Goal: Task Accomplishment & Management: Use online tool/utility

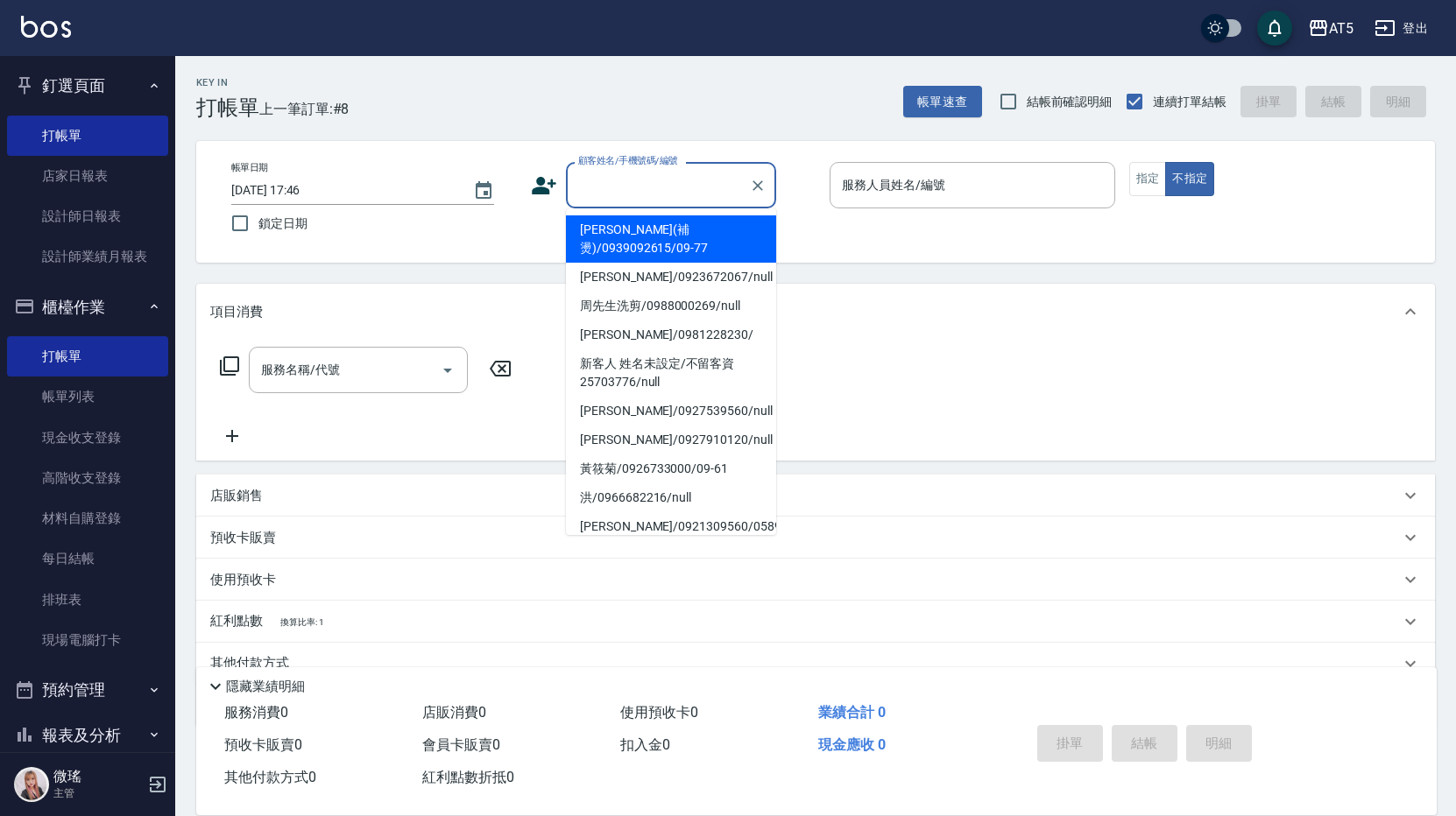
click at [673, 192] on input "顧客姓名/手機號碼/編號" at bounding box center [658, 185] width 168 height 31
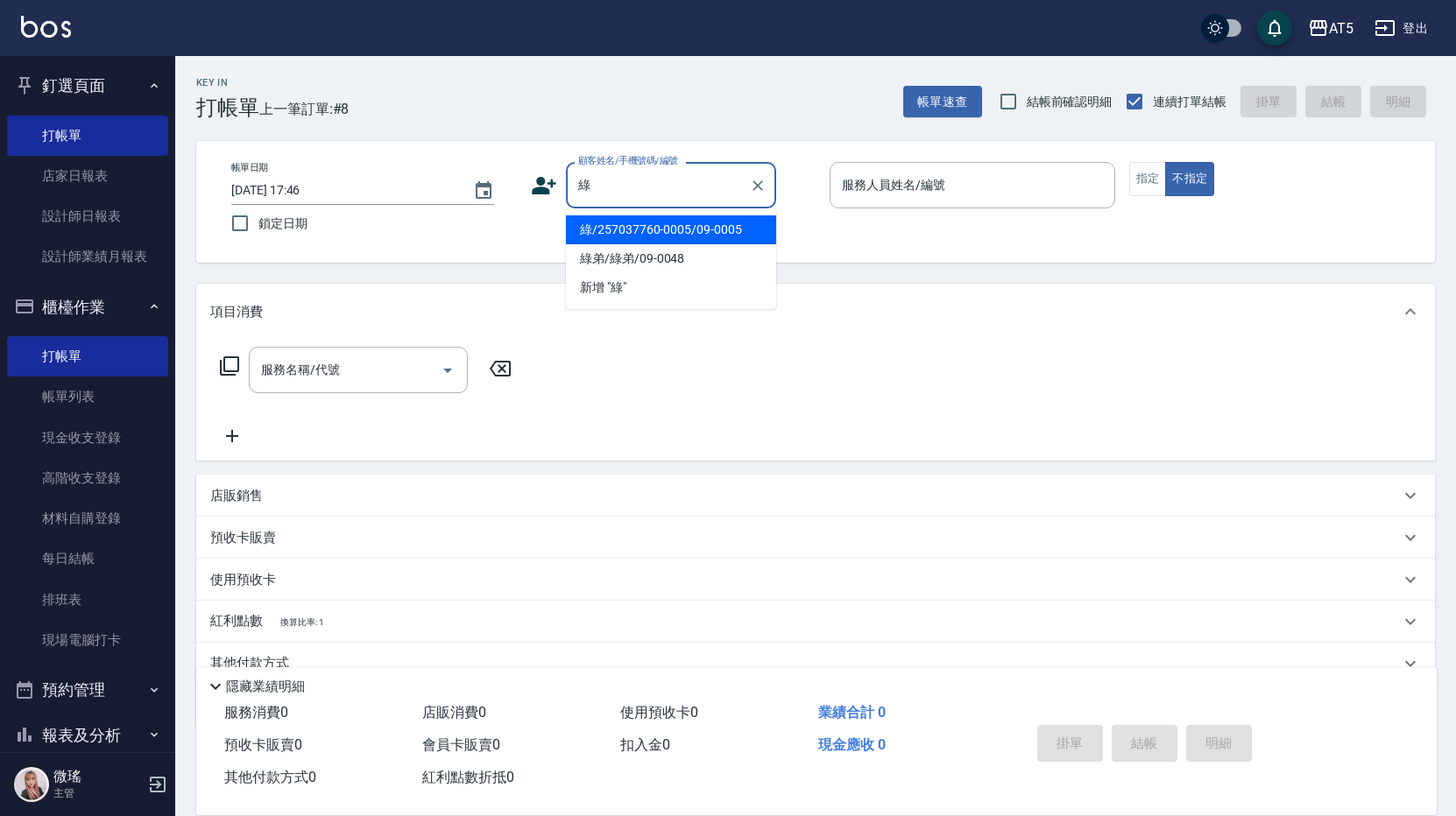
click at [635, 228] on li "綠/257037760-0005/09-0005" at bounding box center [670, 229] width 210 height 29
type input "綠/257037760-0005/09-0005"
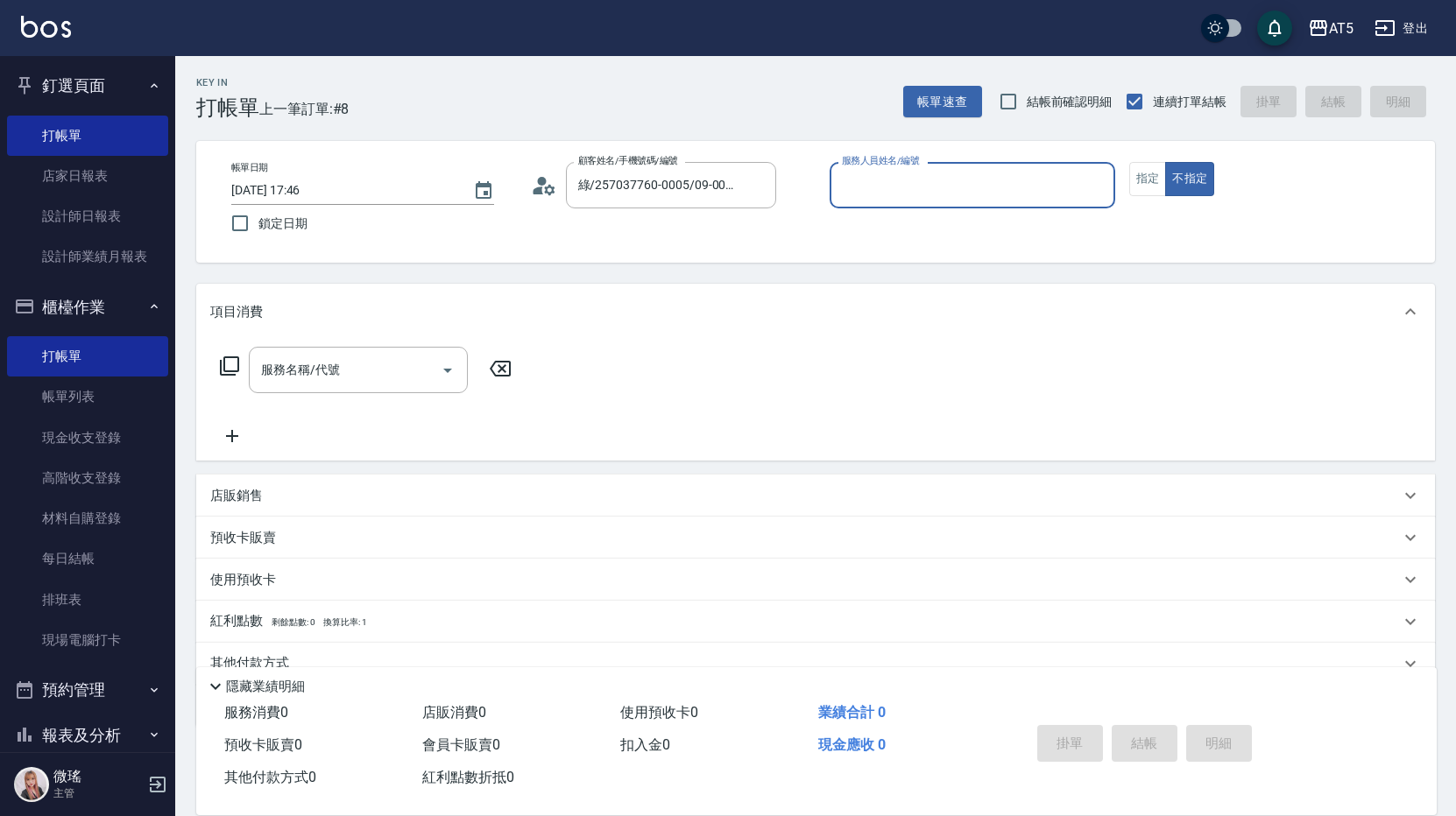
type input "Wei-09"
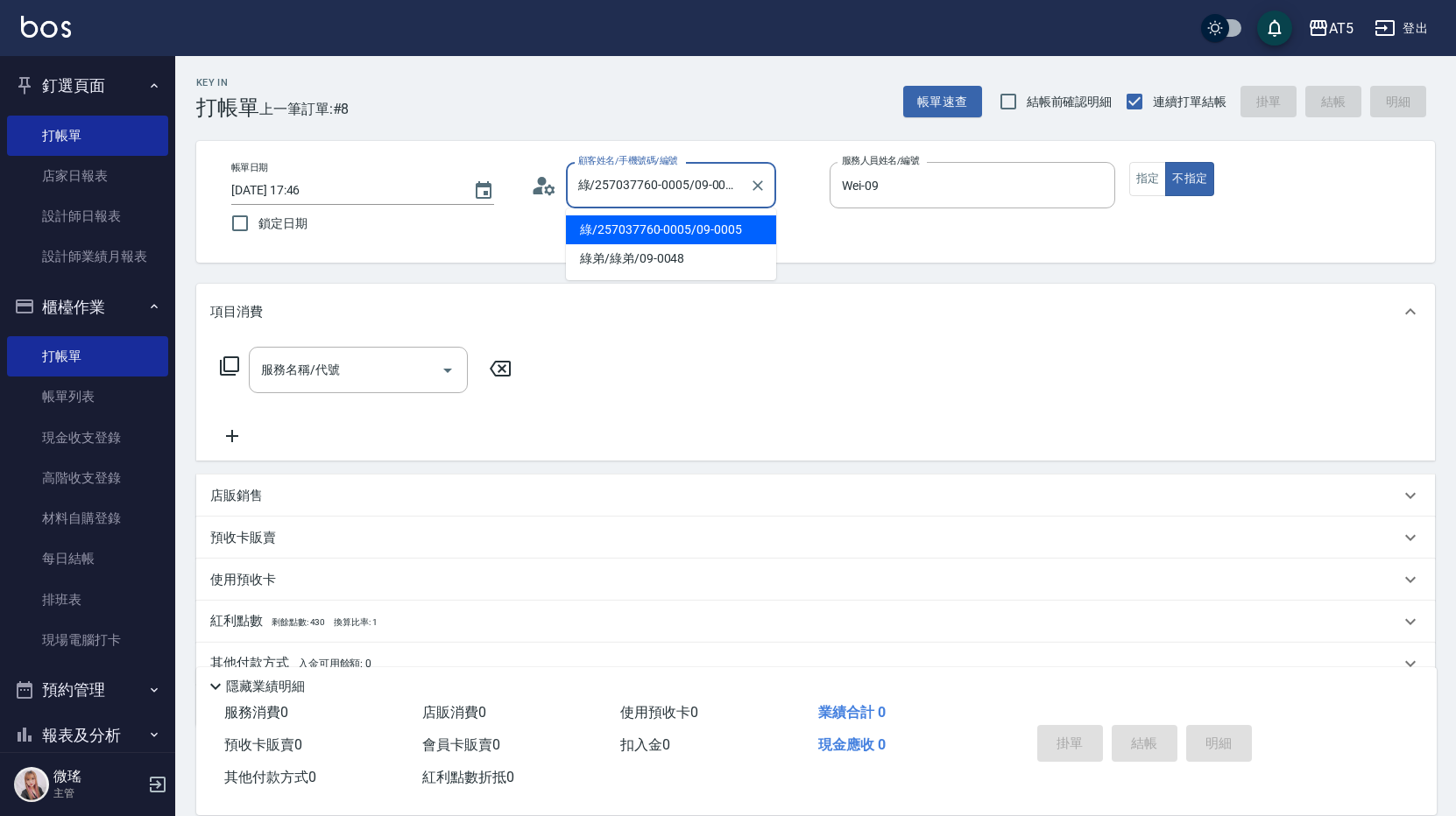
click at [634, 180] on input "綠/257037760-0005/09-0005" at bounding box center [658, 185] width 168 height 31
click at [648, 249] on li "綠弟/綠弟/09-0048" at bounding box center [670, 258] width 210 height 29
type input "綠弟/綠弟/09-0048"
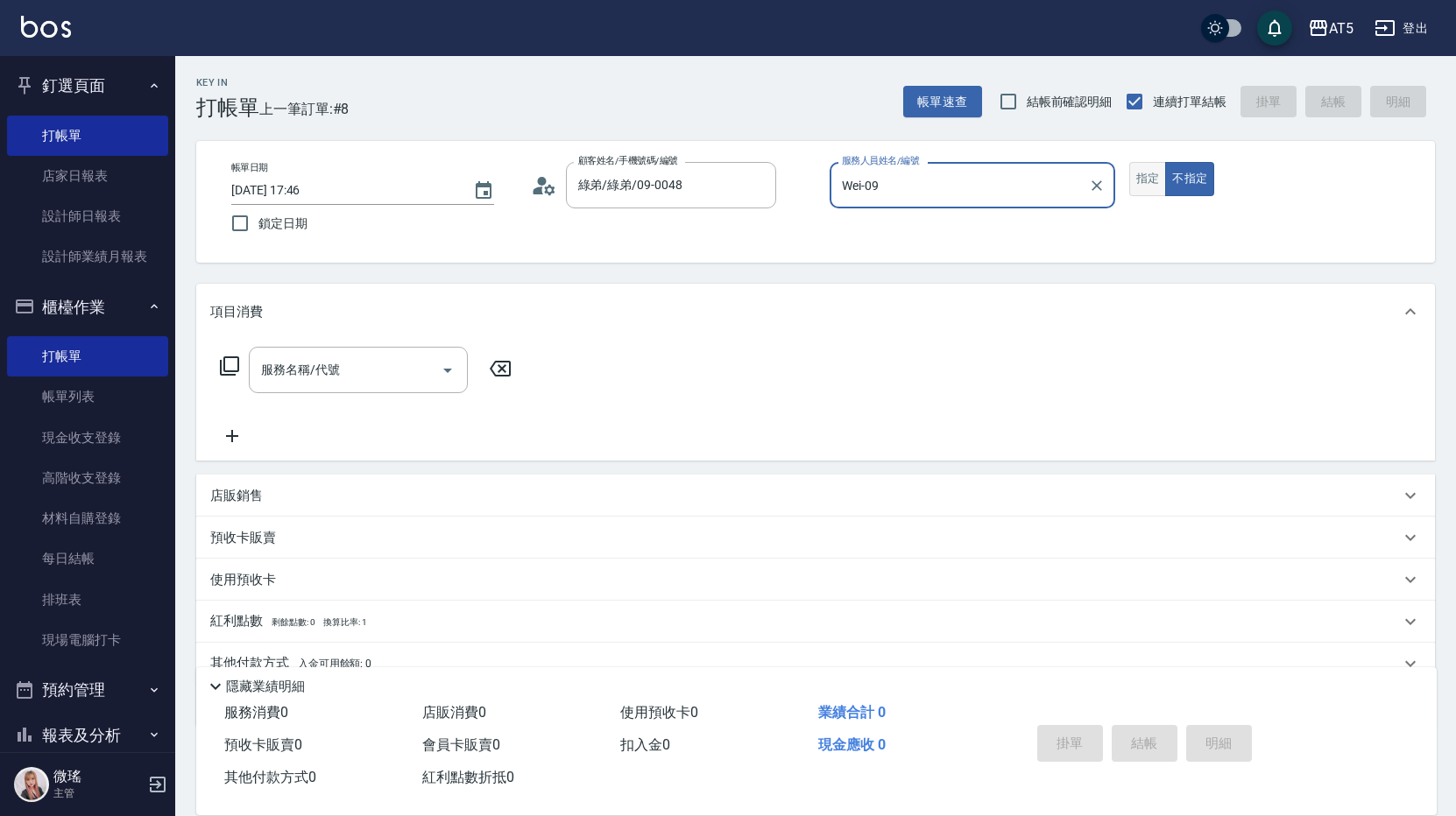
click at [1140, 179] on button "指定" at bounding box center [1147, 179] width 38 height 35
click at [281, 384] on div "服務名稱/代號" at bounding box center [358, 370] width 219 height 46
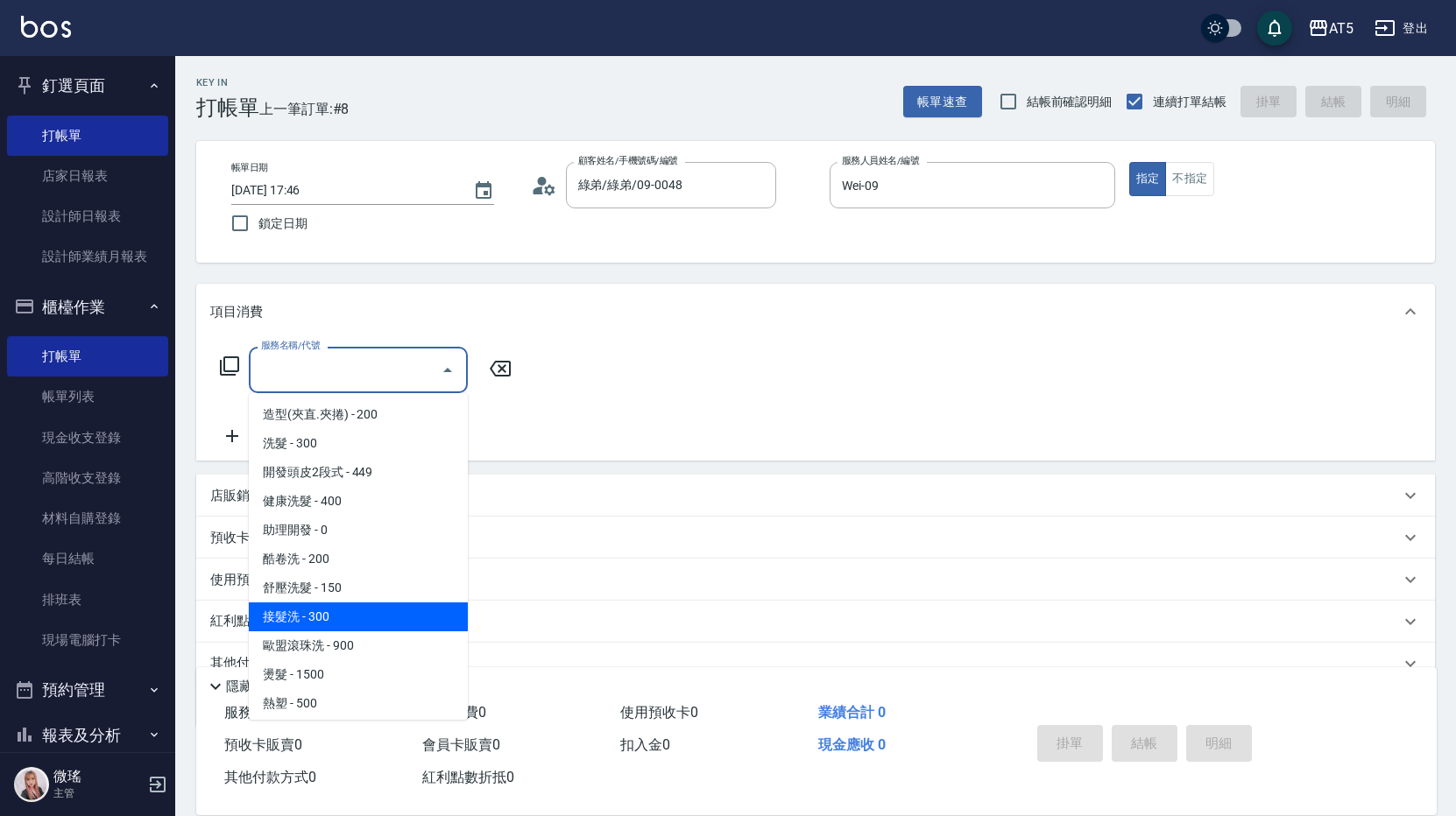
scroll to position [175, 0]
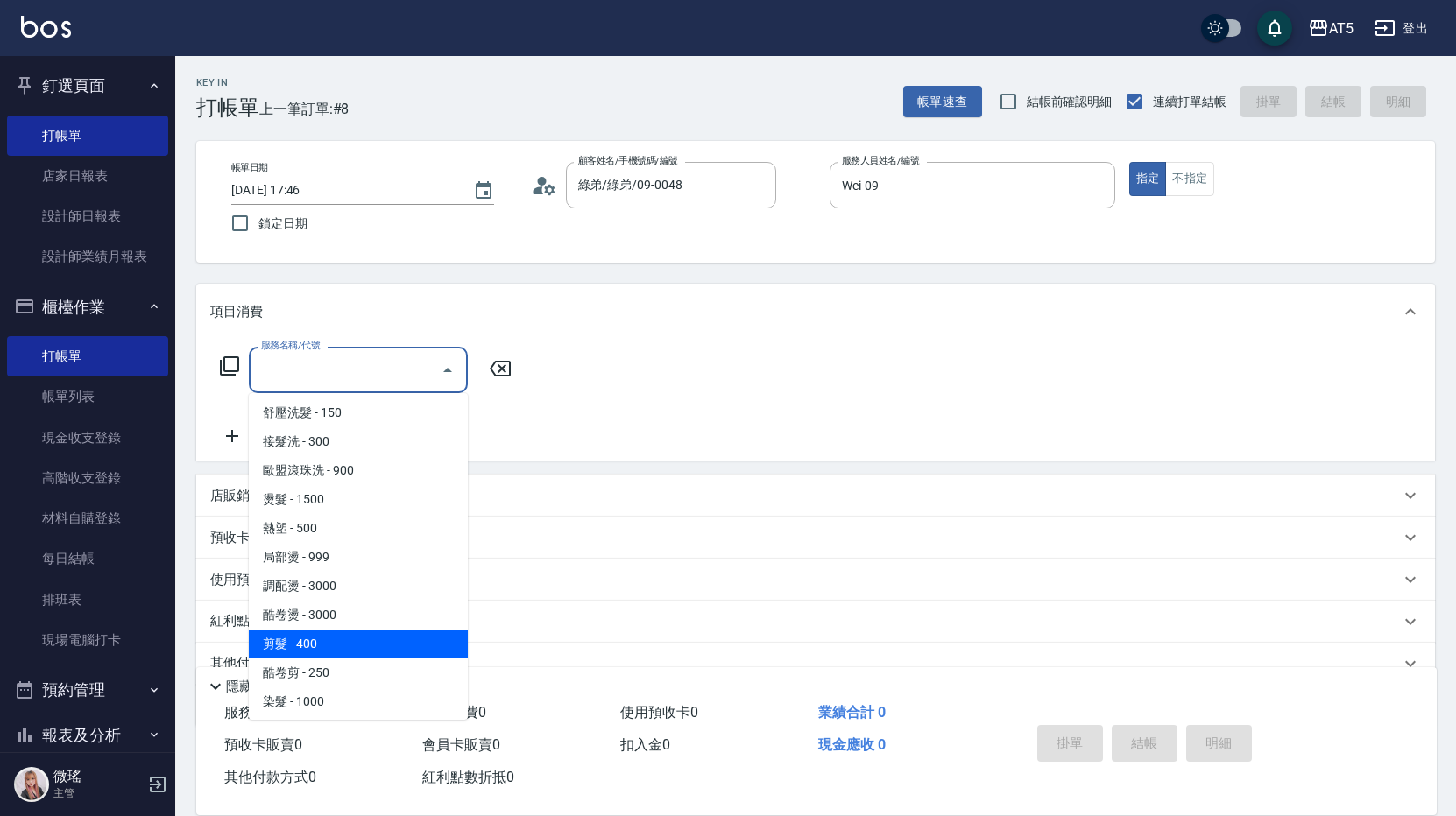
click at [327, 653] on span "剪髮 - 400" at bounding box center [358, 643] width 219 height 29
type input "剪髮(401)"
type input "40"
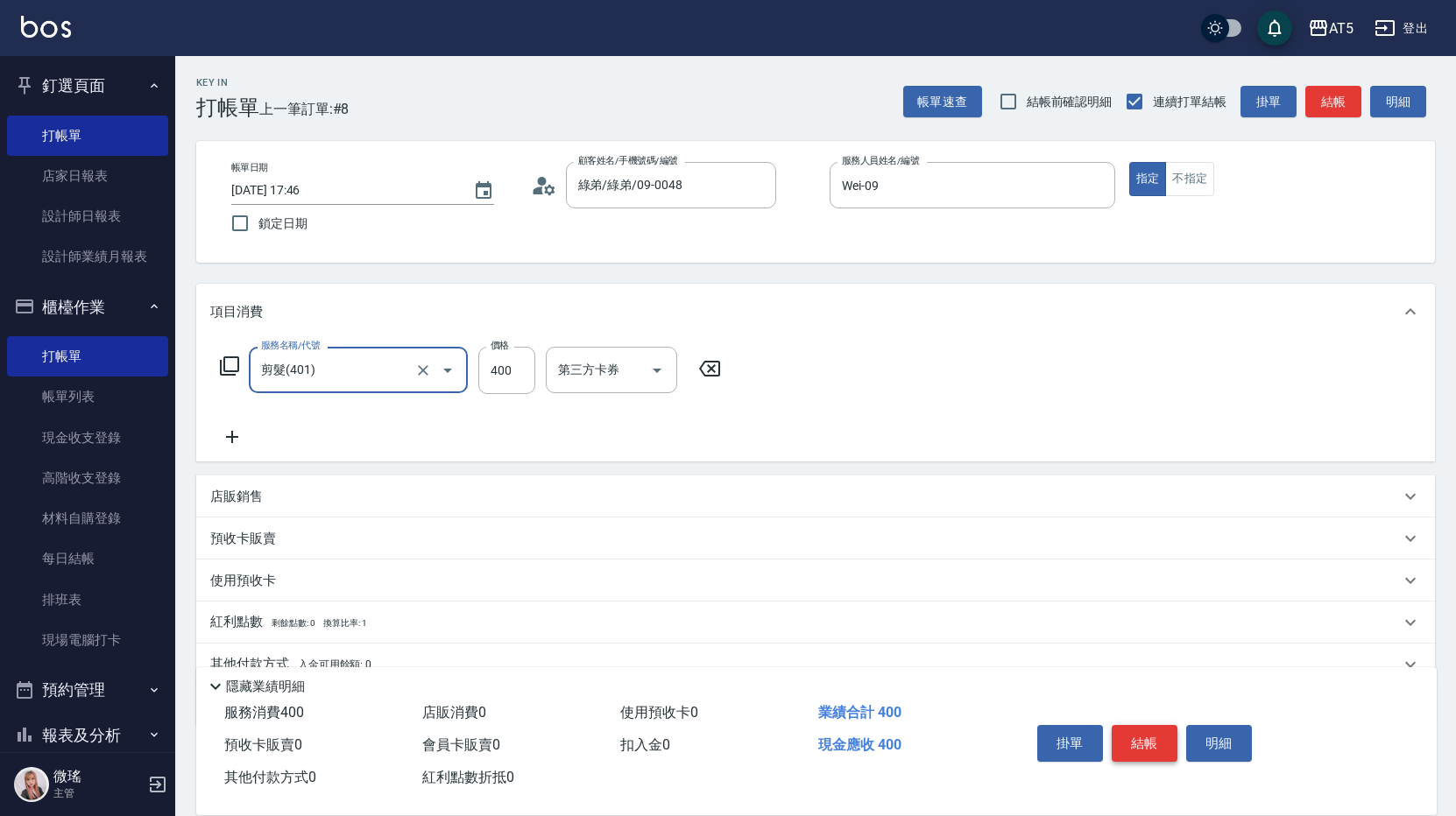
click at [1151, 732] on button "結帳" at bounding box center [1144, 743] width 65 height 37
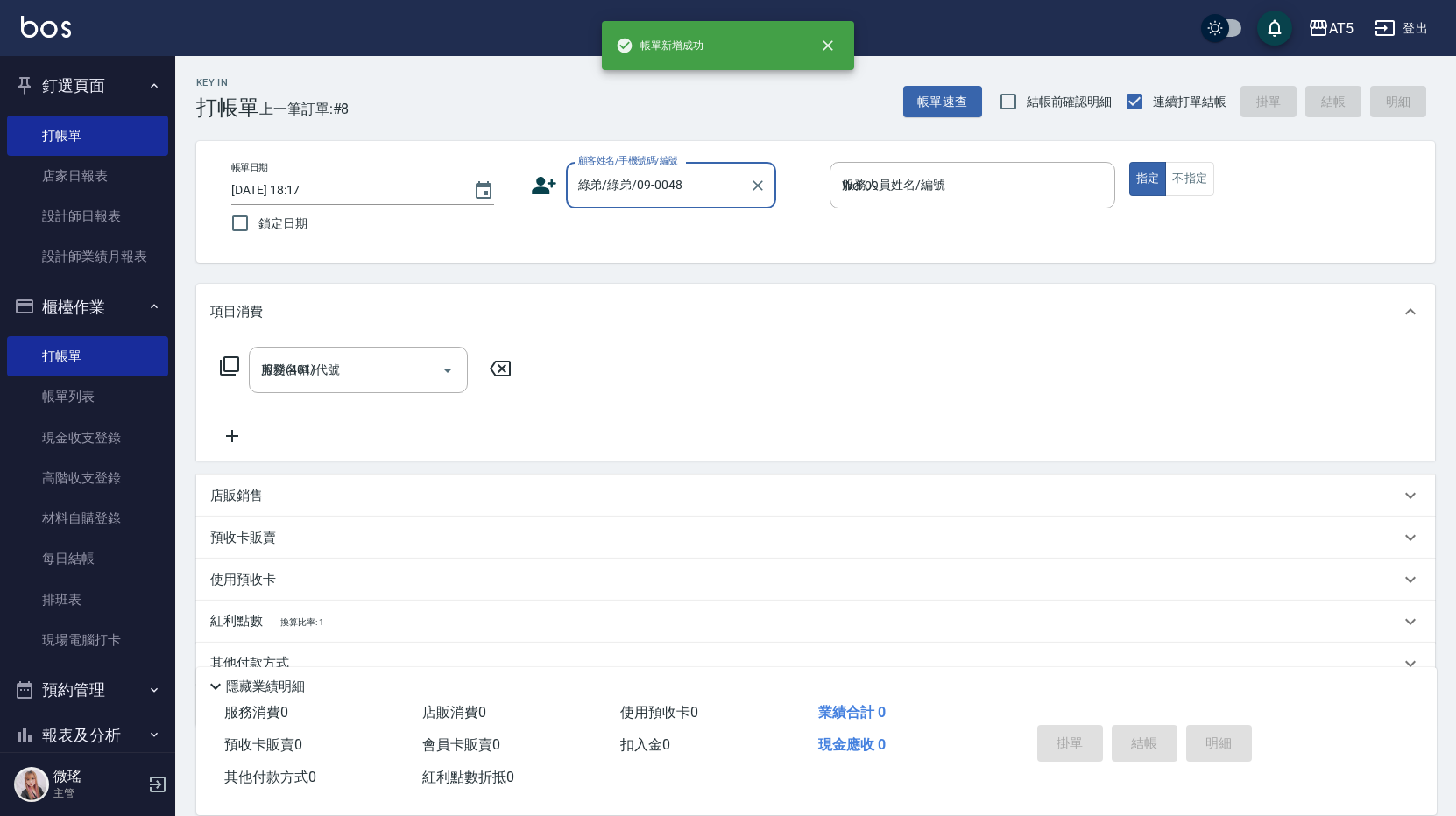
type input "[DATE] 18:17"
type input "0"
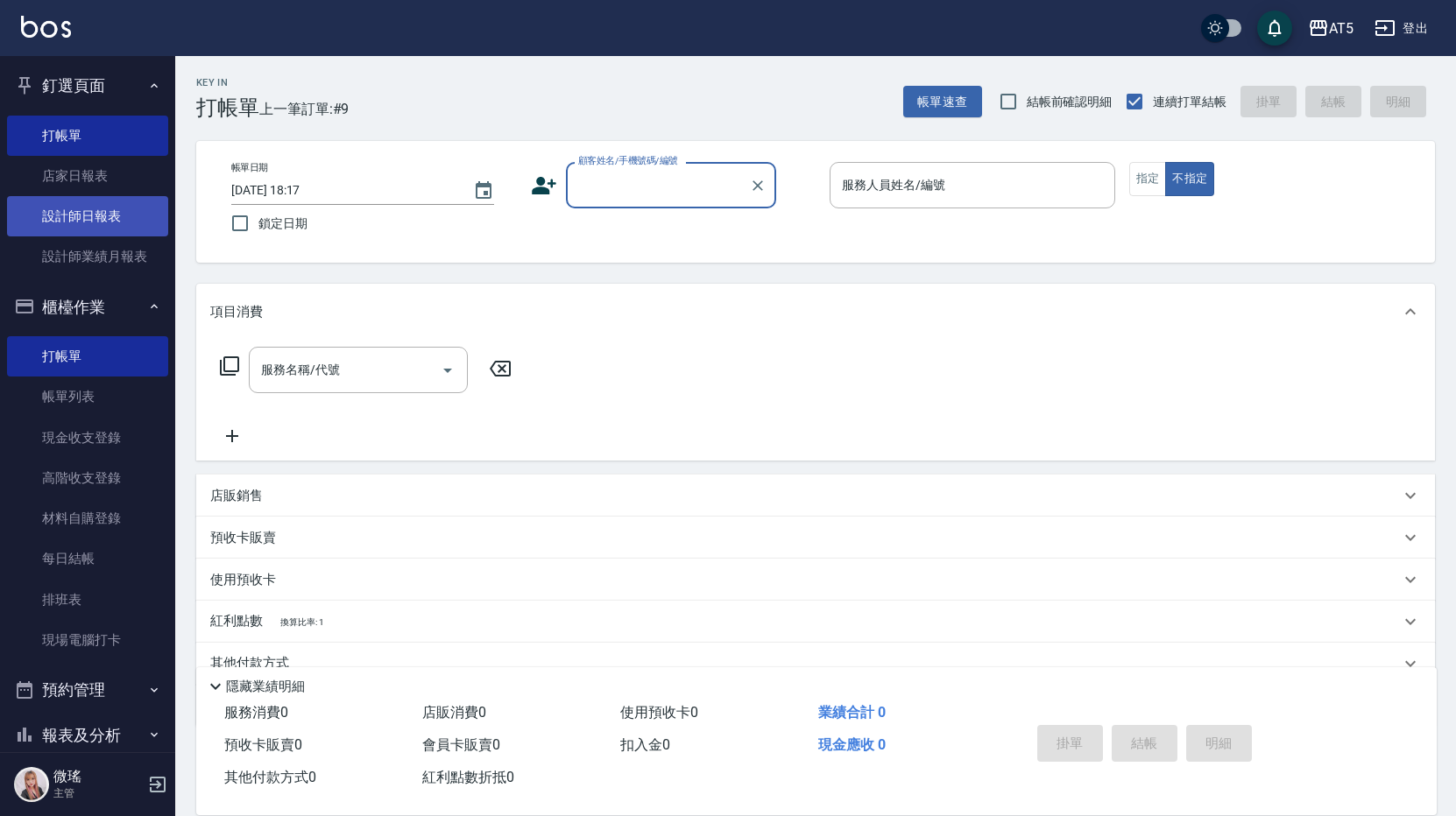
click at [85, 217] on link "設計師日報表" at bounding box center [88, 217] width 161 height 41
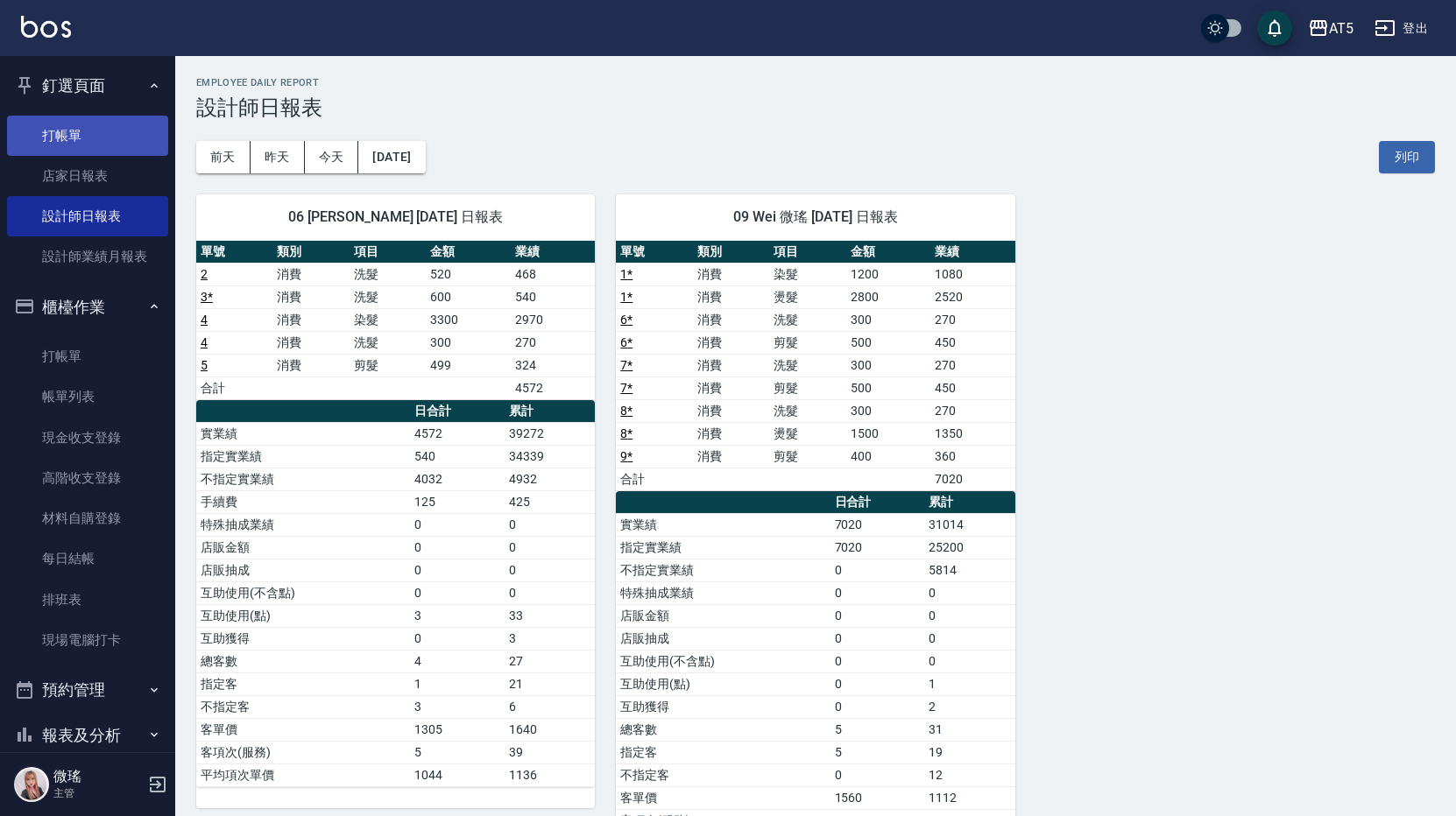
click at [105, 136] on link "打帳單" at bounding box center [88, 136] width 161 height 41
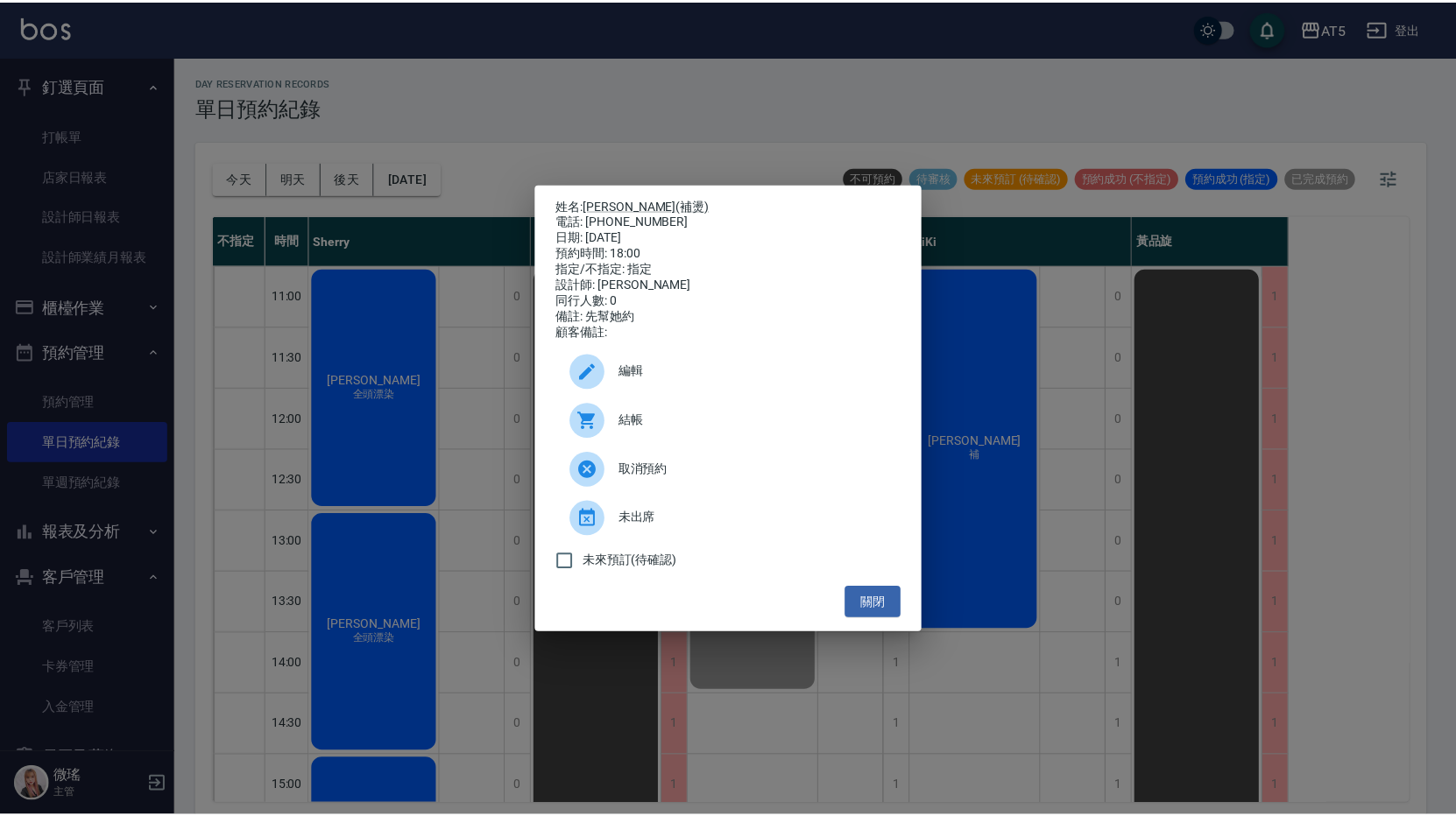
scroll to position [578, 0]
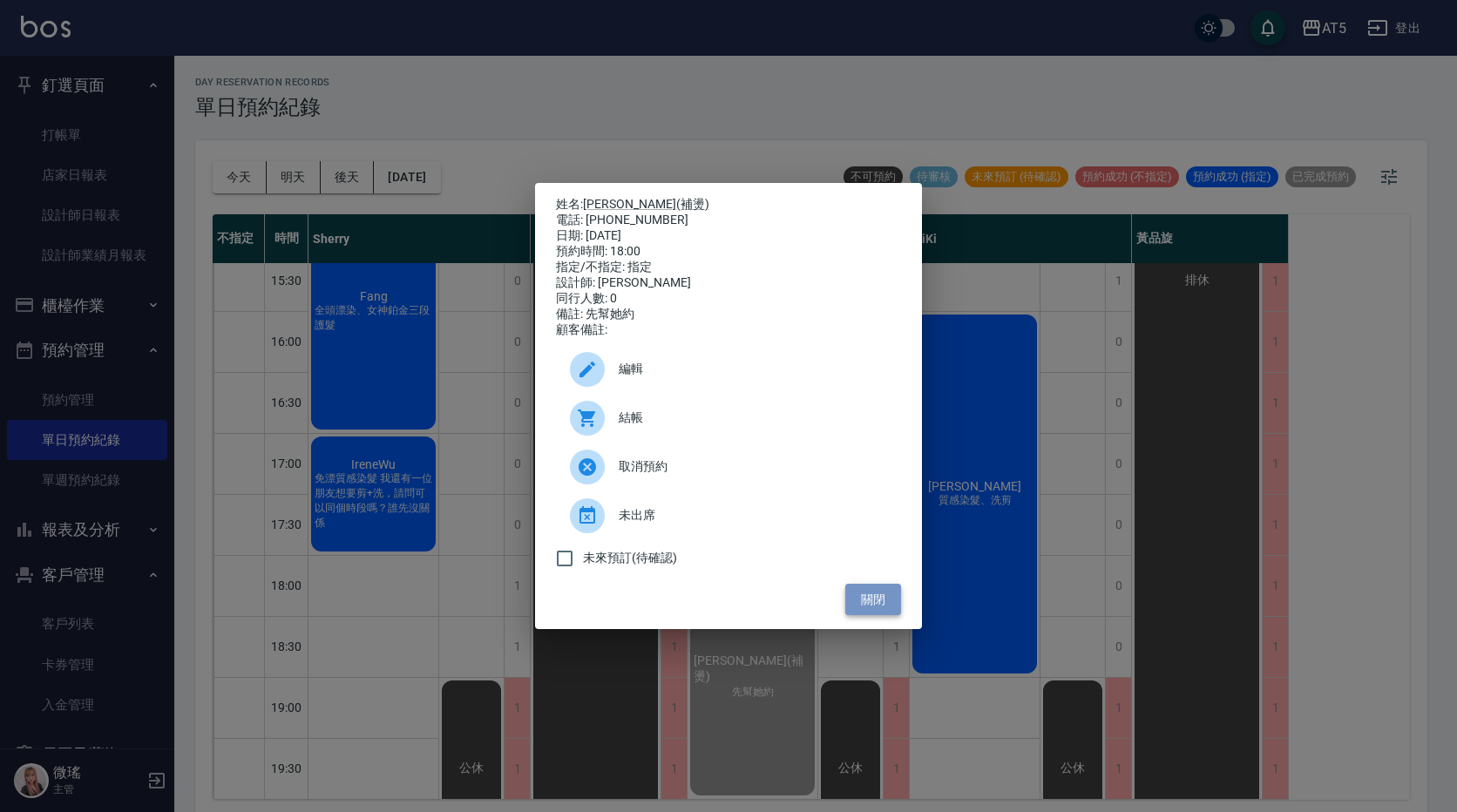
click at [884, 599] on button "關閉" at bounding box center [873, 600] width 55 height 33
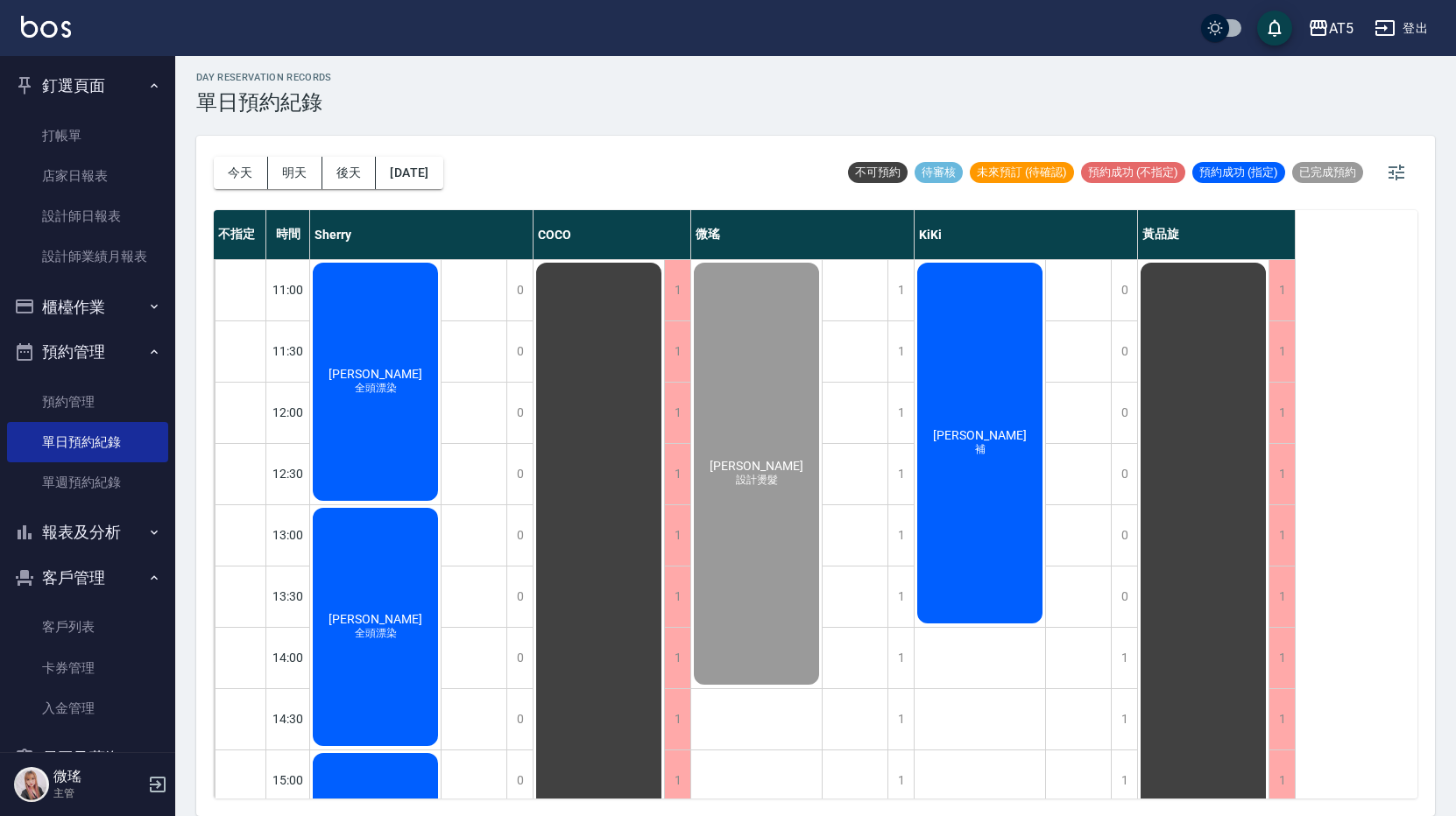
scroll to position [263, 0]
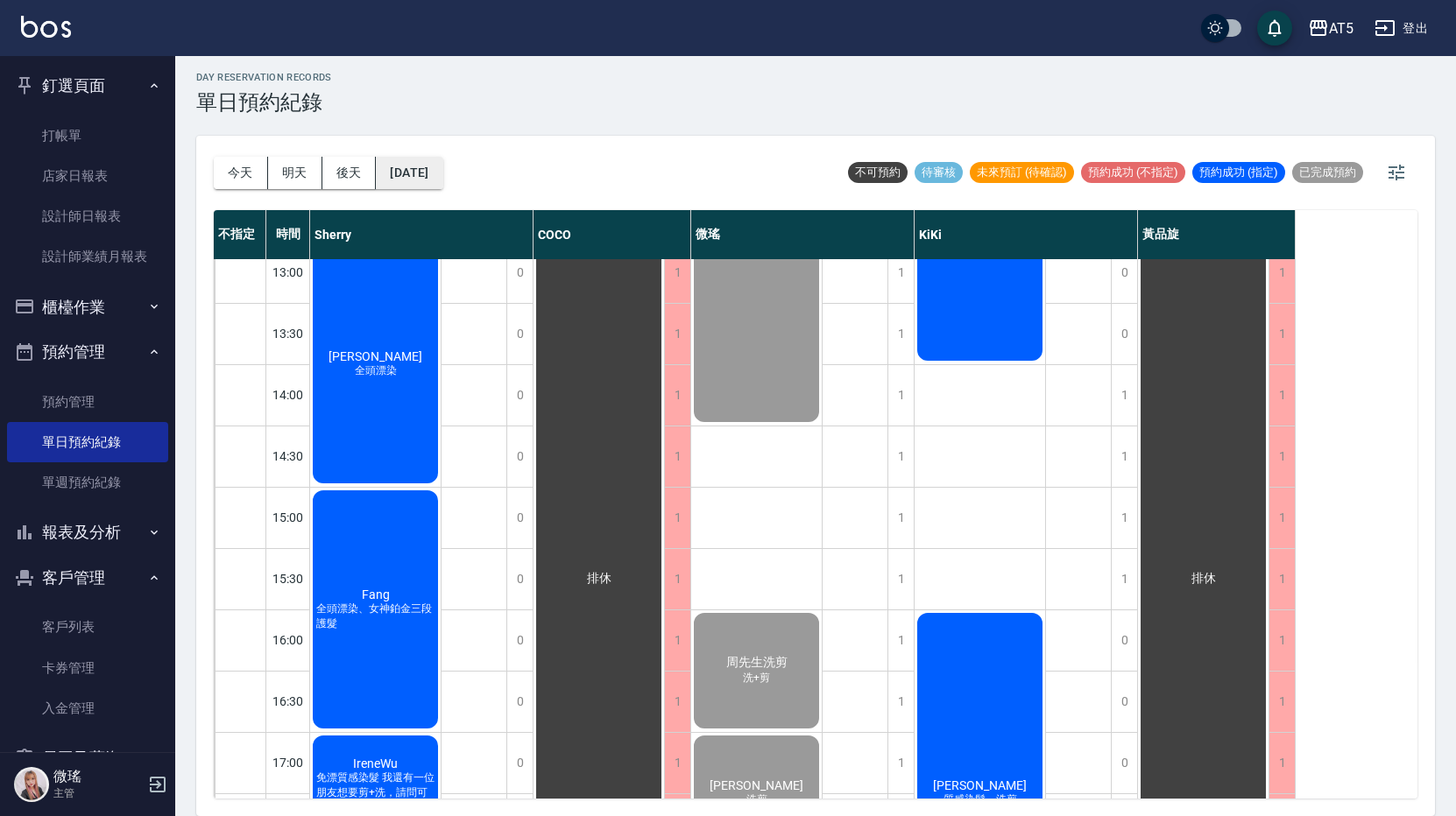
click at [434, 175] on button "[DATE]" at bounding box center [408, 173] width 66 height 33
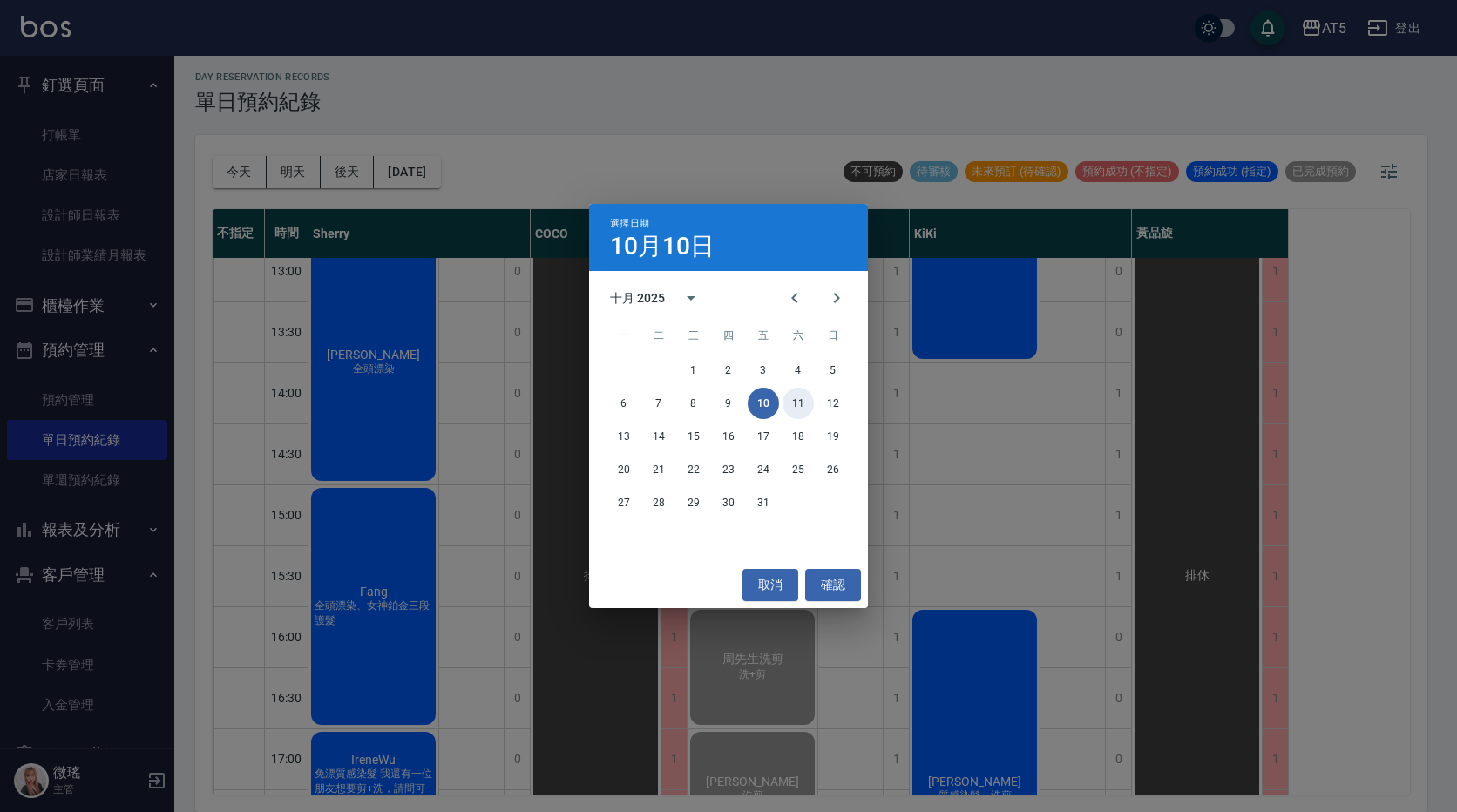
click at [800, 397] on button "11" at bounding box center [799, 403] width 32 height 32
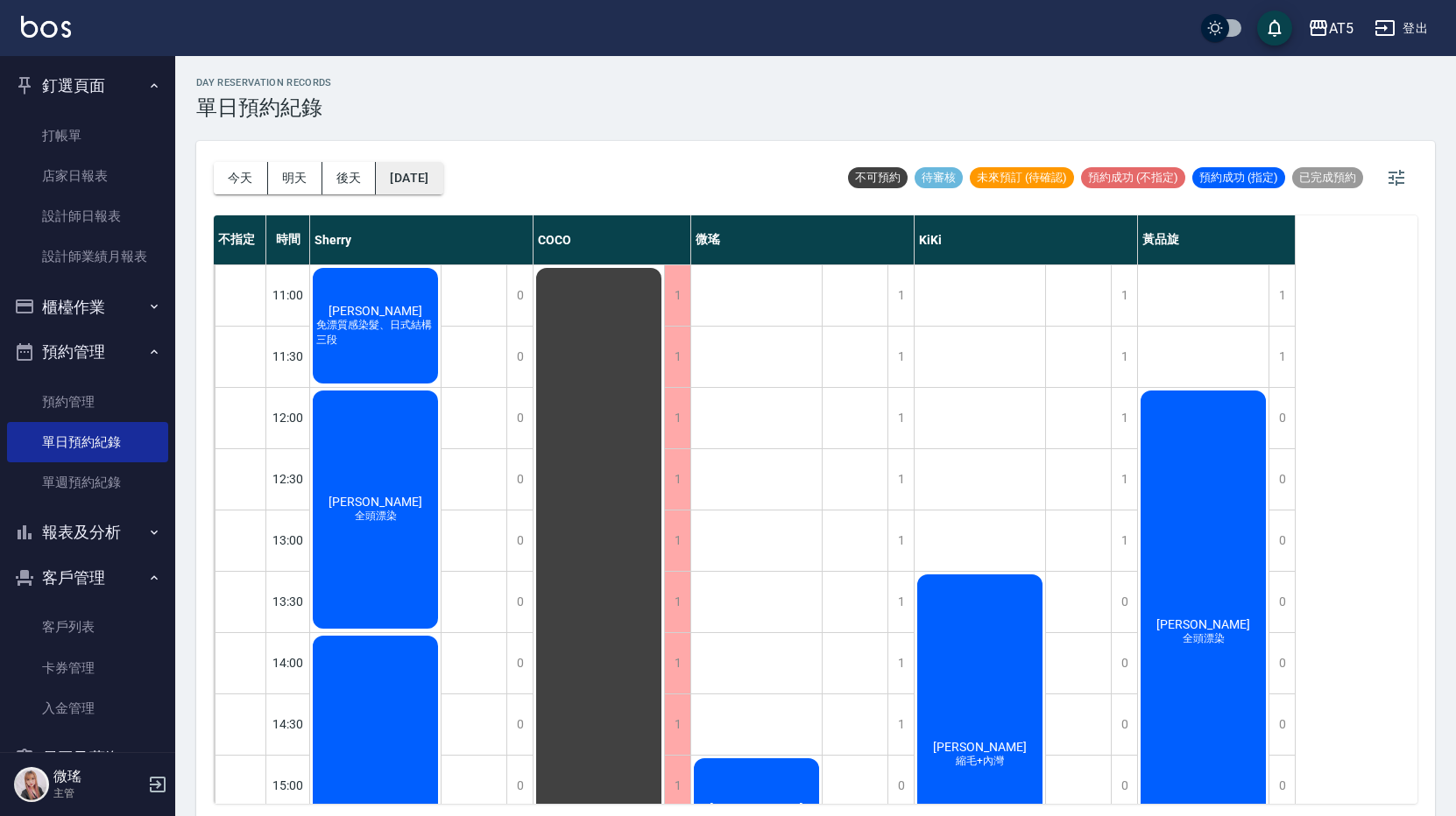
click at [443, 191] on button "2025/10/11" at bounding box center [408, 178] width 66 height 33
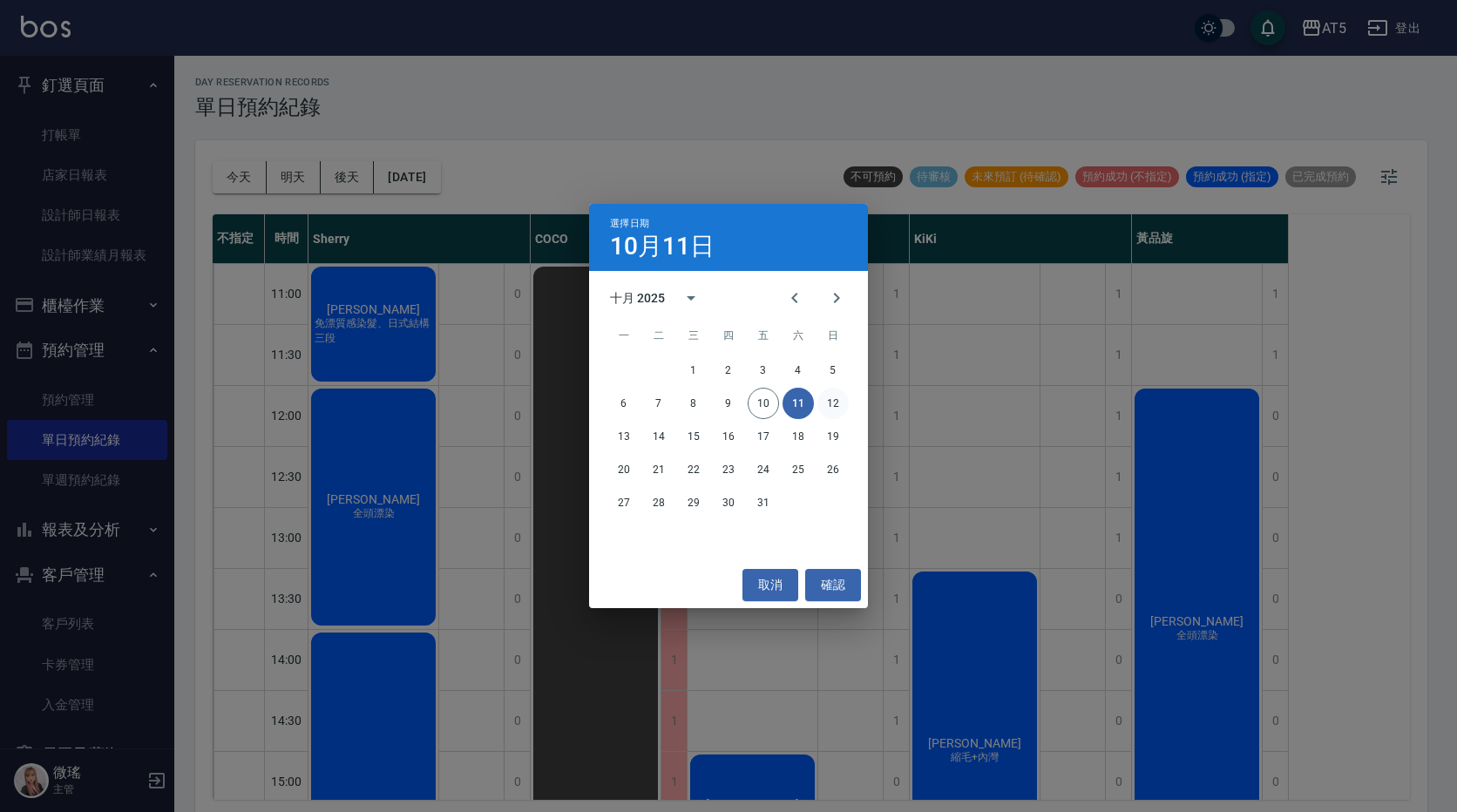
click at [837, 411] on button "12" at bounding box center [833, 403] width 32 height 32
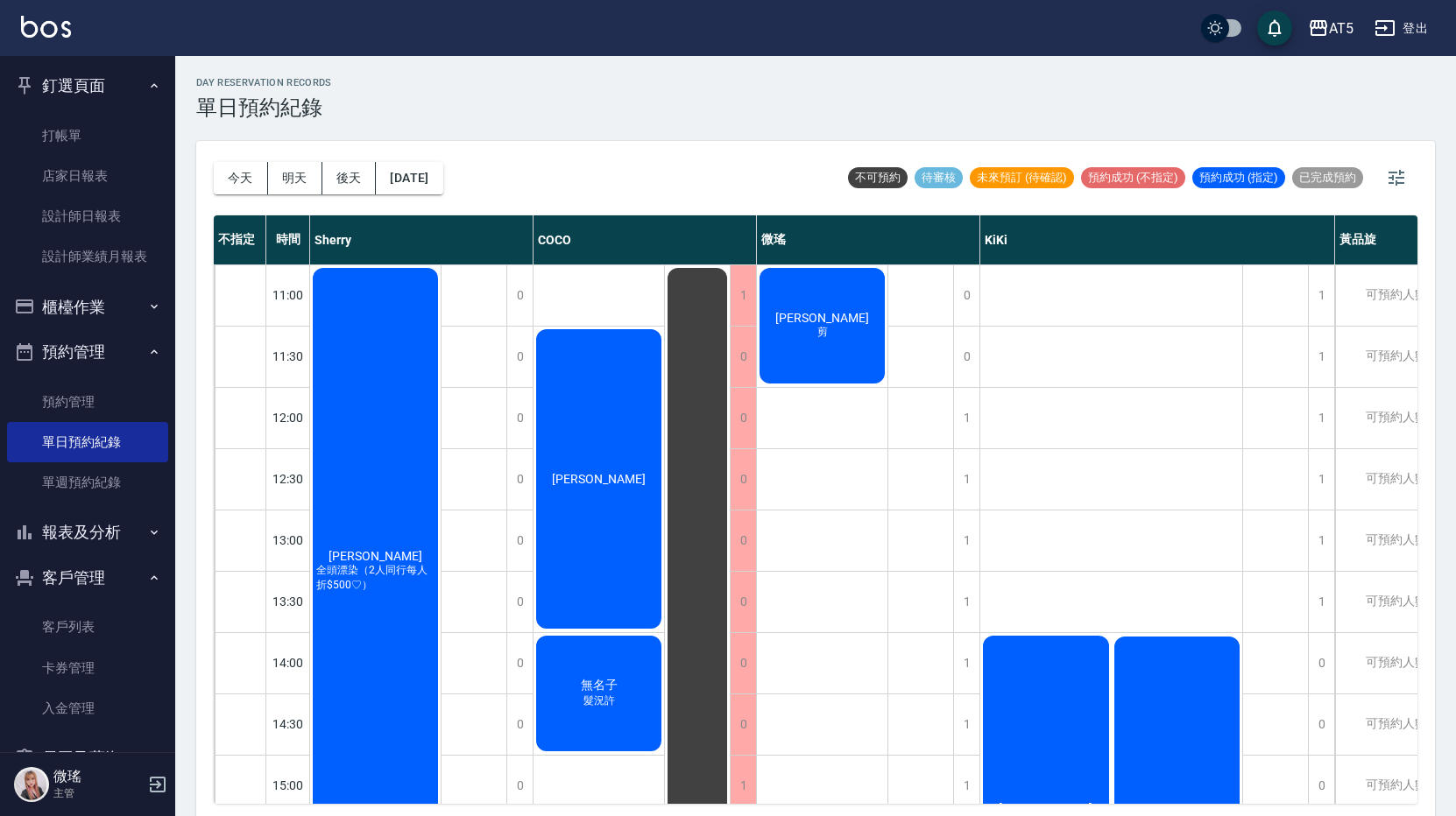
click at [442, 202] on div "今天 明天 後天 2025/10/12" at bounding box center [327, 178] width 229 height 74
click at [443, 181] on button "2025/10/12" at bounding box center [408, 178] width 66 height 33
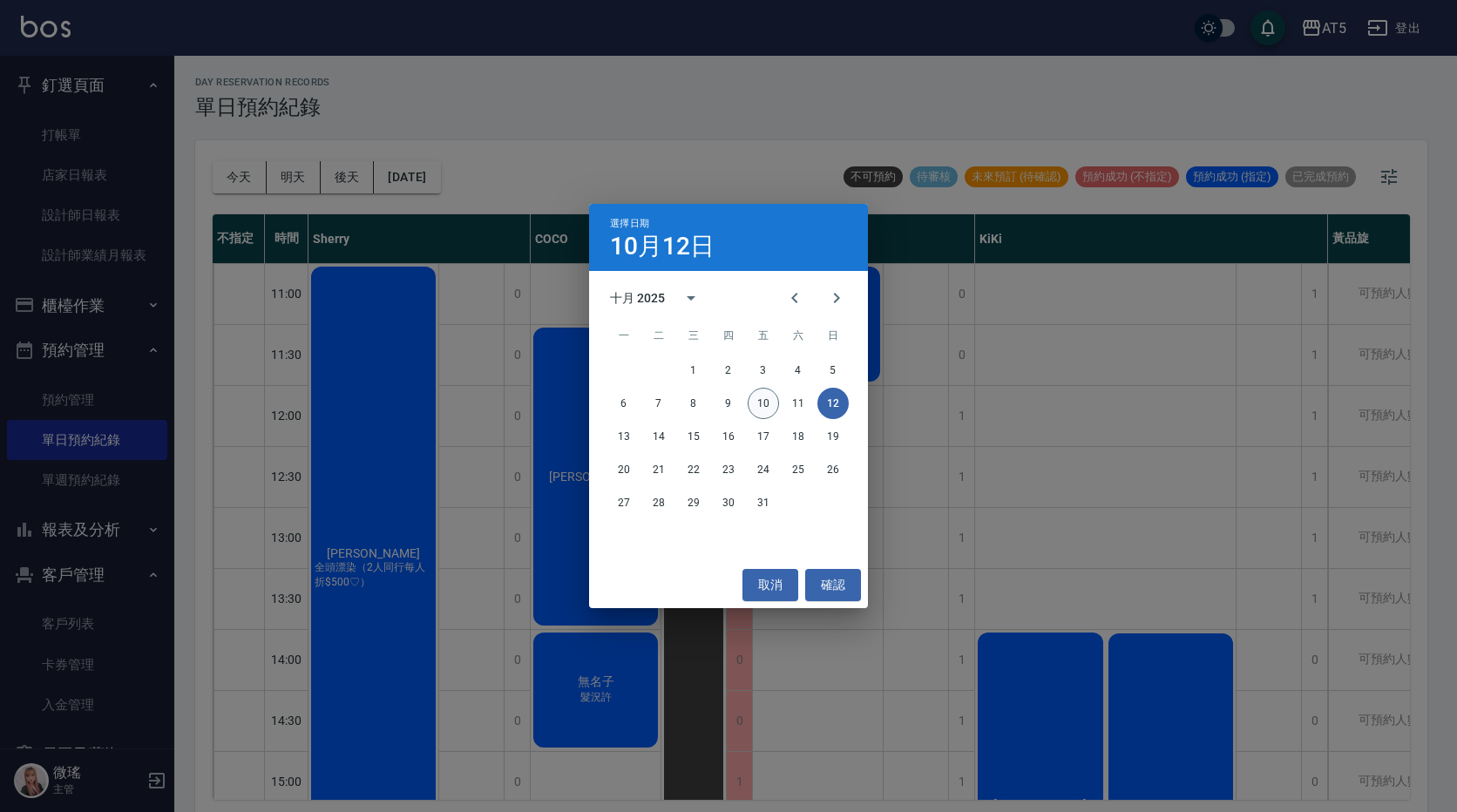
click at [770, 402] on button "10" at bounding box center [764, 403] width 32 height 32
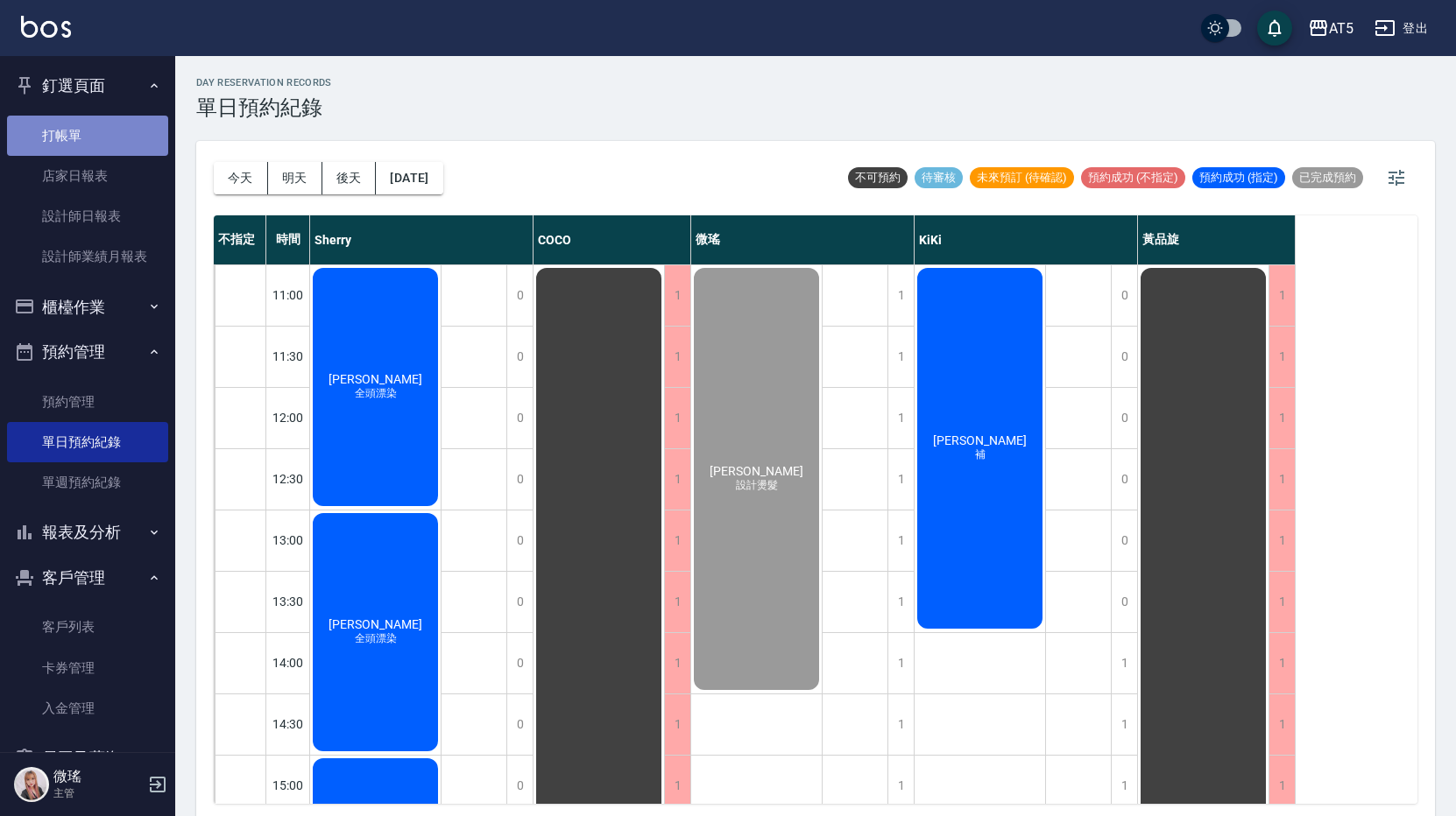
click at [109, 137] on link "打帳單" at bounding box center [88, 136] width 161 height 41
